Goal: Task Accomplishment & Management: Manage account settings

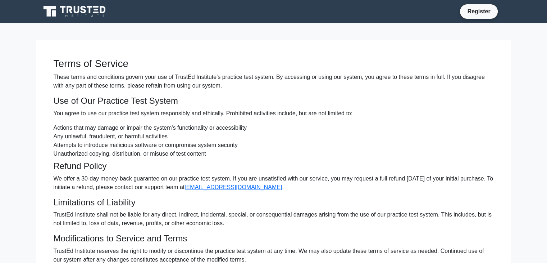
click at [81, 10] on icon at bounding box center [75, 12] width 69 height 14
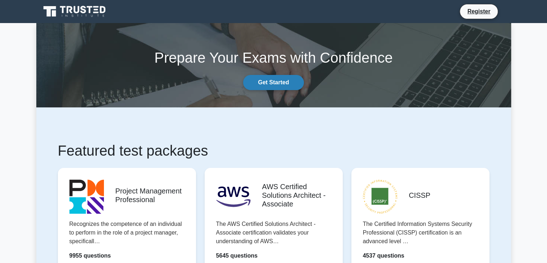
click at [274, 90] on link "Get Started" at bounding box center [273, 82] width 60 height 15
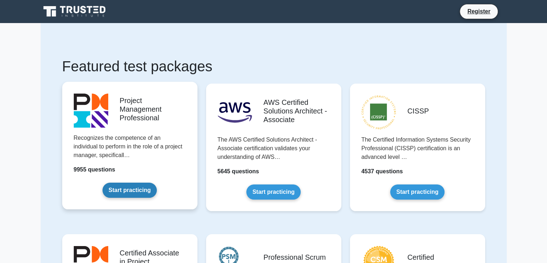
click at [143, 189] on link "Start practicing" at bounding box center [129, 189] width 54 height 15
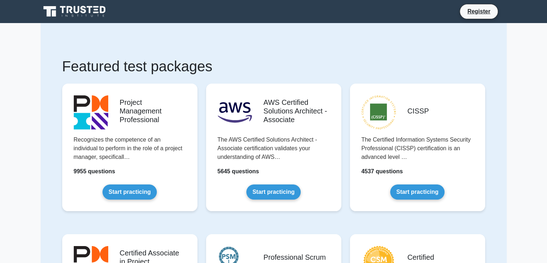
click at [475, 22] on nav "Register" at bounding box center [273, 11] width 547 height 23
click at [478, 9] on link "Register" at bounding box center [479, 11] width 32 height 9
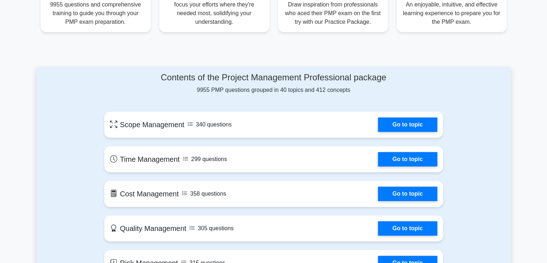
scroll to position [279, 0]
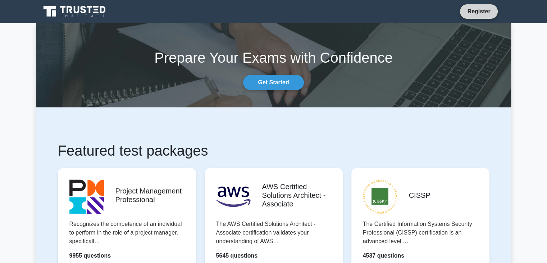
click at [480, 12] on link "Register" at bounding box center [479, 11] width 32 height 9
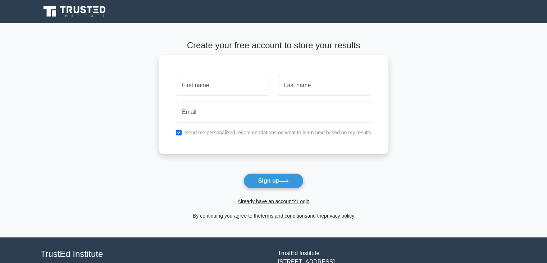
click at [237, 81] on input "text" at bounding box center [222, 85] width 93 height 21
type input "Robert"
click at [314, 88] on input "text" at bounding box center [324, 85] width 93 height 21
type input "Fuchs"
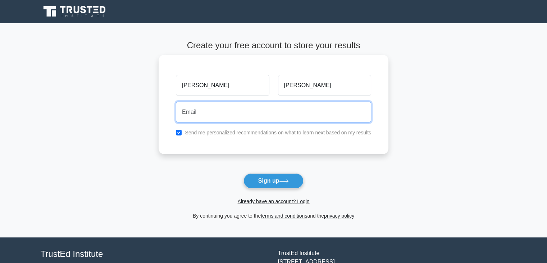
click at [279, 111] on input "email" at bounding box center [273, 111] width 195 height 21
type input "[EMAIL_ADDRESS][DOMAIN_NAME]"
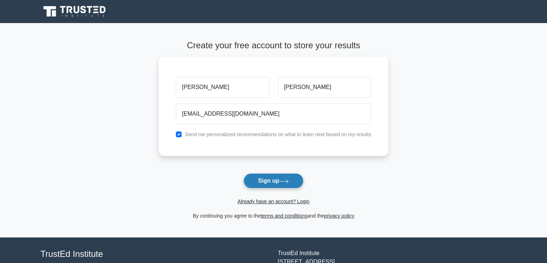
click at [276, 180] on button "Sign up" at bounding box center [273, 180] width 60 height 15
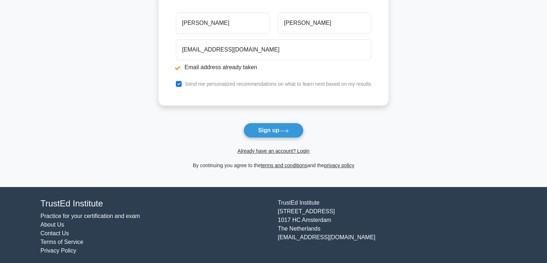
scroll to position [91, 0]
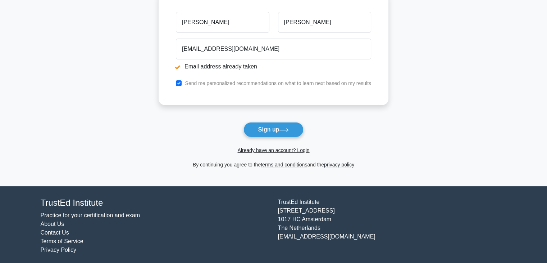
click at [296, 146] on span "Already have an account? Login" at bounding box center [273, 150] width 224 height 9
click at [297, 150] on link "Already have an account? Login" at bounding box center [273, 150] width 72 height 6
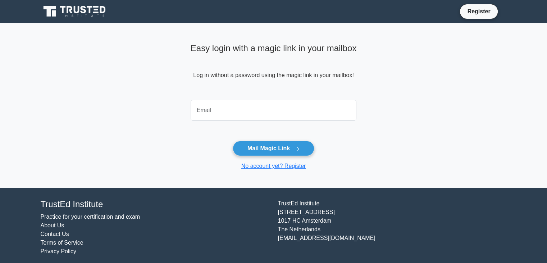
click at [257, 111] on input "email" at bounding box center [274, 110] width 166 height 21
type input "rfuchs007@gmail.com"
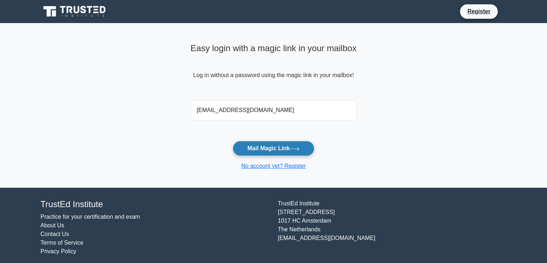
click at [267, 148] on button "Mail Magic Link" at bounding box center [274, 148] width 82 height 15
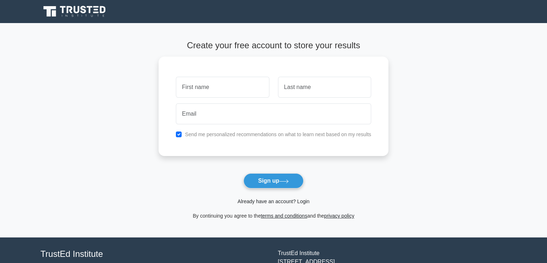
click at [285, 202] on link "Already have an account? Login" at bounding box center [273, 201] width 72 height 6
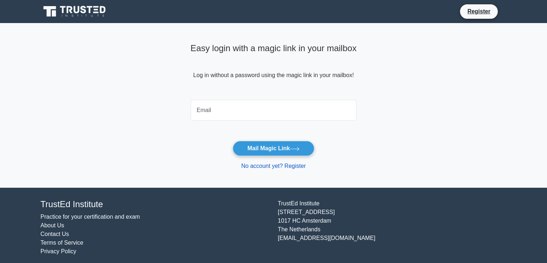
click at [274, 166] on link "No account yet? Register" at bounding box center [273, 166] width 65 height 6
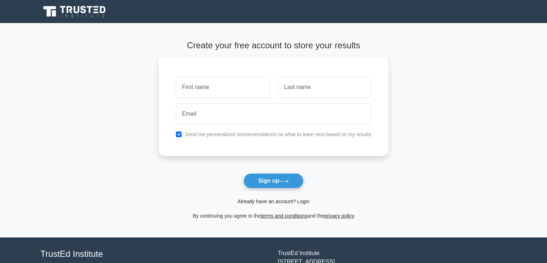
click at [268, 200] on link "Already have an account? Login" at bounding box center [273, 201] width 72 height 6
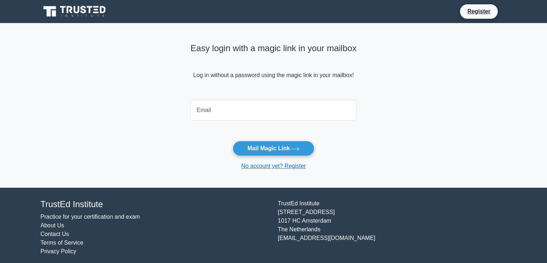
click at [262, 114] on input "email" at bounding box center [274, 110] width 166 height 21
type input "rfuchs007@gmail.com"
click at [92, 9] on icon at bounding box center [75, 12] width 69 height 14
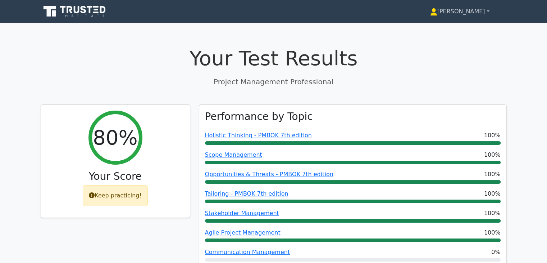
click at [498, 17] on link "[PERSON_NAME]" at bounding box center [460, 11] width 94 height 14
click at [485, 13] on link "[PERSON_NAME]" at bounding box center [460, 11] width 94 height 14
click at [484, 11] on link "[PERSON_NAME]" at bounding box center [460, 11] width 94 height 14
click at [489, 10] on link "[PERSON_NAME]" at bounding box center [460, 11] width 94 height 14
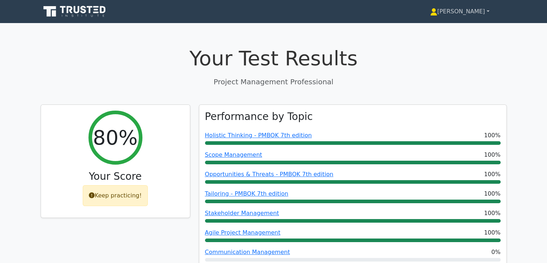
click at [437, 10] on icon at bounding box center [433, 11] width 7 height 7
click at [478, 13] on link "[PERSON_NAME]" at bounding box center [460, 11] width 94 height 14
click at [437, 13] on icon at bounding box center [433, 11] width 7 height 7
click at [489, 10] on link "[PERSON_NAME]" at bounding box center [460, 11] width 94 height 14
click at [83, 7] on icon at bounding box center [84, 10] width 6 height 8
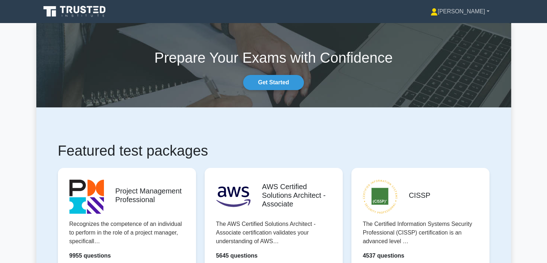
click at [488, 14] on link "[PERSON_NAME]" at bounding box center [459, 11] width 93 height 14
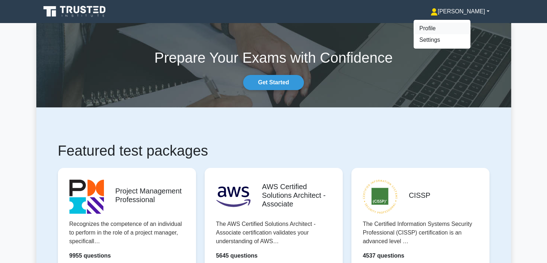
click at [453, 29] on link "Profile" at bounding box center [442, 29] width 57 height 12
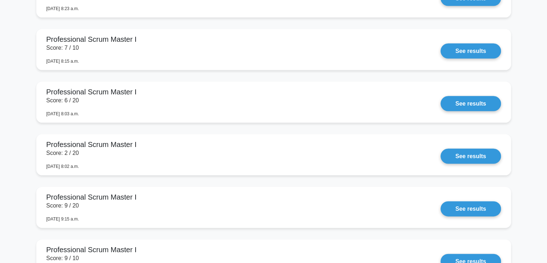
scroll to position [1760, 0]
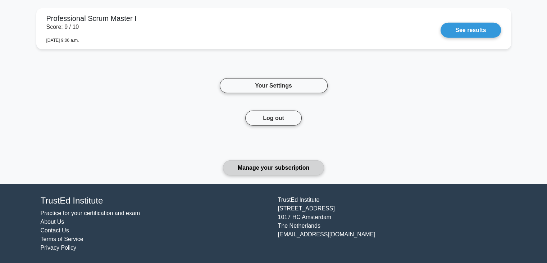
click at [280, 169] on link "Manage your subscription" at bounding box center [273, 167] width 101 height 15
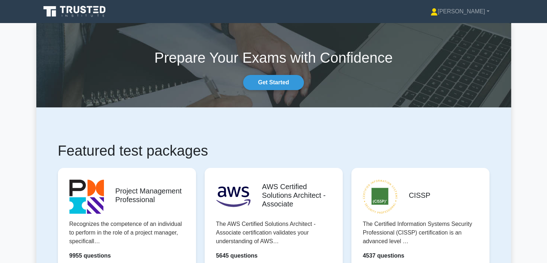
click at [273, 93] on section "Prepare Your Exams with Confidence Get Started" at bounding box center [273, 65] width 475 height 84
click at [281, 83] on link "Get Started" at bounding box center [273, 82] width 60 height 15
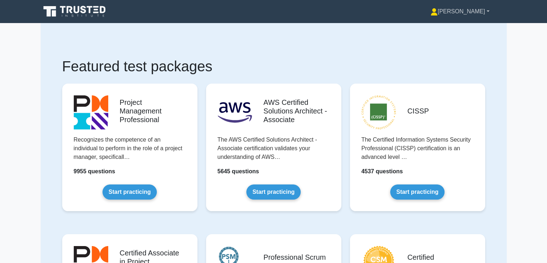
click at [479, 8] on link "Robert" at bounding box center [459, 11] width 93 height 14
click at [462, 39] on link "Settings" at bounding box center [442, 40] width 57 height 12
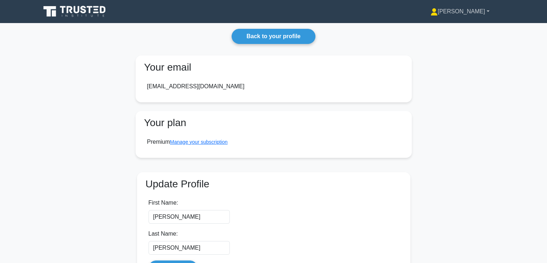
click at [474, 15] on nav "Robert Profile Settings" at bounding box center [273, 11] width 547 height 23
click at [475, 13] on link "[PERSON_NAME]" at bounding box center [459, 11] width 93 height 14
click at [466, 29] on link "Profile" at bounding box center [442, 29] width 57 height 12
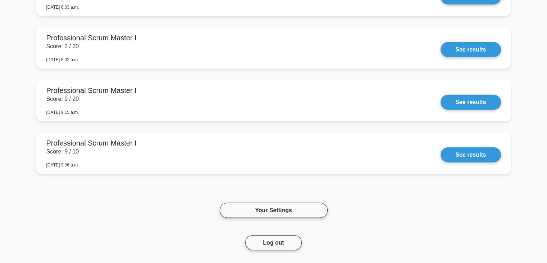
scroll to position [1760, 0]
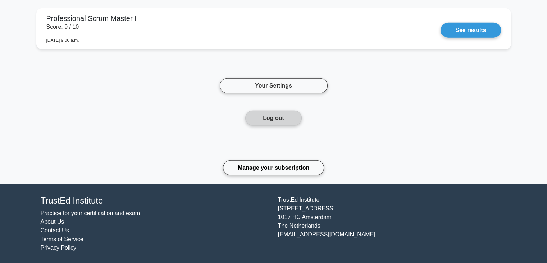
click at [278, 119] on button "Log out" at bounding box center [273, 117] width 56 height 15
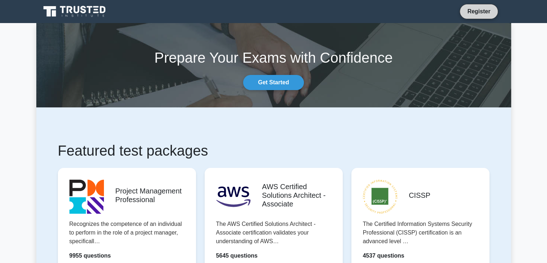
click at [477, 8] on link "Register" at bounding box center [479, 11] width 32 height 9
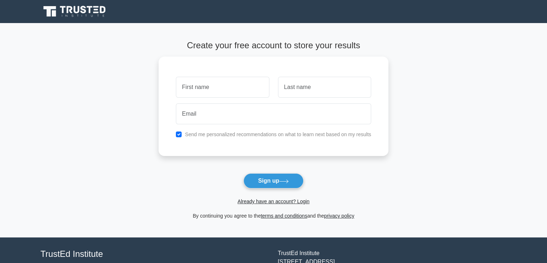
click at [95, 10] on icon at bounding box center [75, 12] width 69 height 14
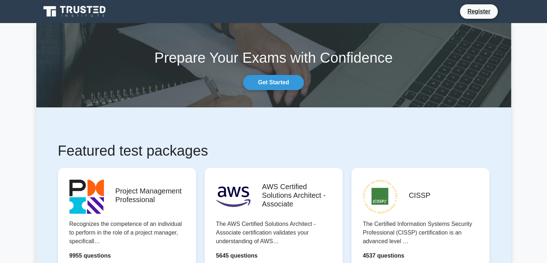
scroll to position [109, 0]
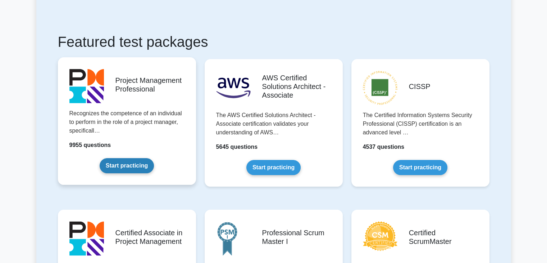
click at [136, 170] on link "Start practicing" at bounding box center [127, 165] width 54 height 15
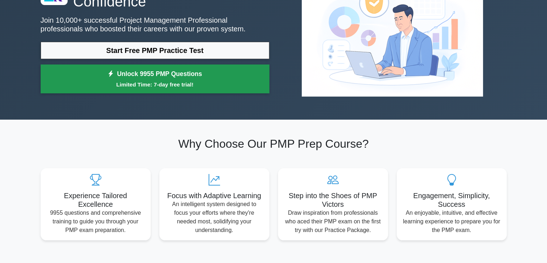
scroll to position [71, 0]
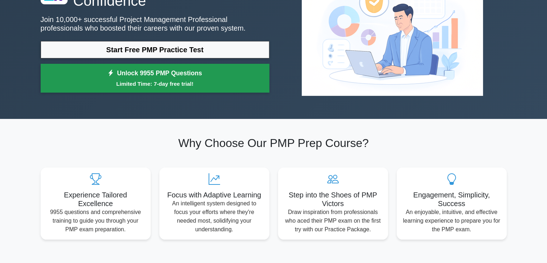
click at [223, 79] on small "Limited Time: 7-day free trial!" at bounding box center [155, 83] width 211 height 8
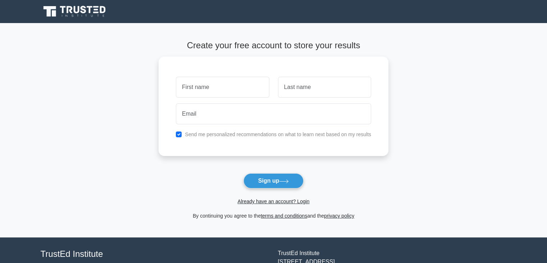
scroll to position [54, 0]
